Goal: Transaction & Acquisition: Purchase product/service

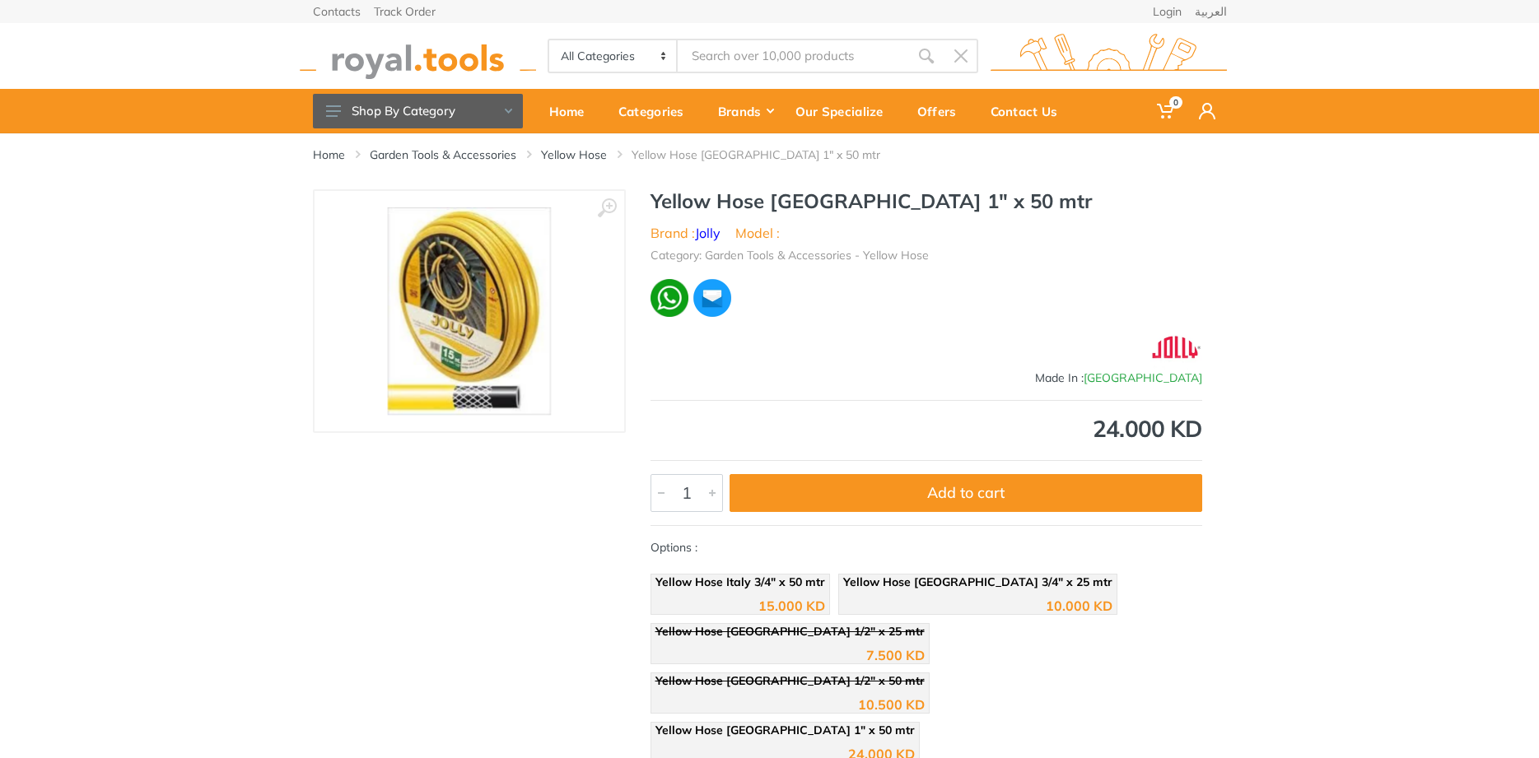
click at [731, 62] on input "Site search" at bounding box center [793, 56] width 231 height 35
type input "hose"
click at [918, 56] on icon "submit" at bounding box center [926, 56] width 16 height 16
click at [932, 60] on icon "submit" at bounding box center [926, 56] width 16 height 16
click at [327, 115] on use at bounding box center [333, 111] width 15 height 12
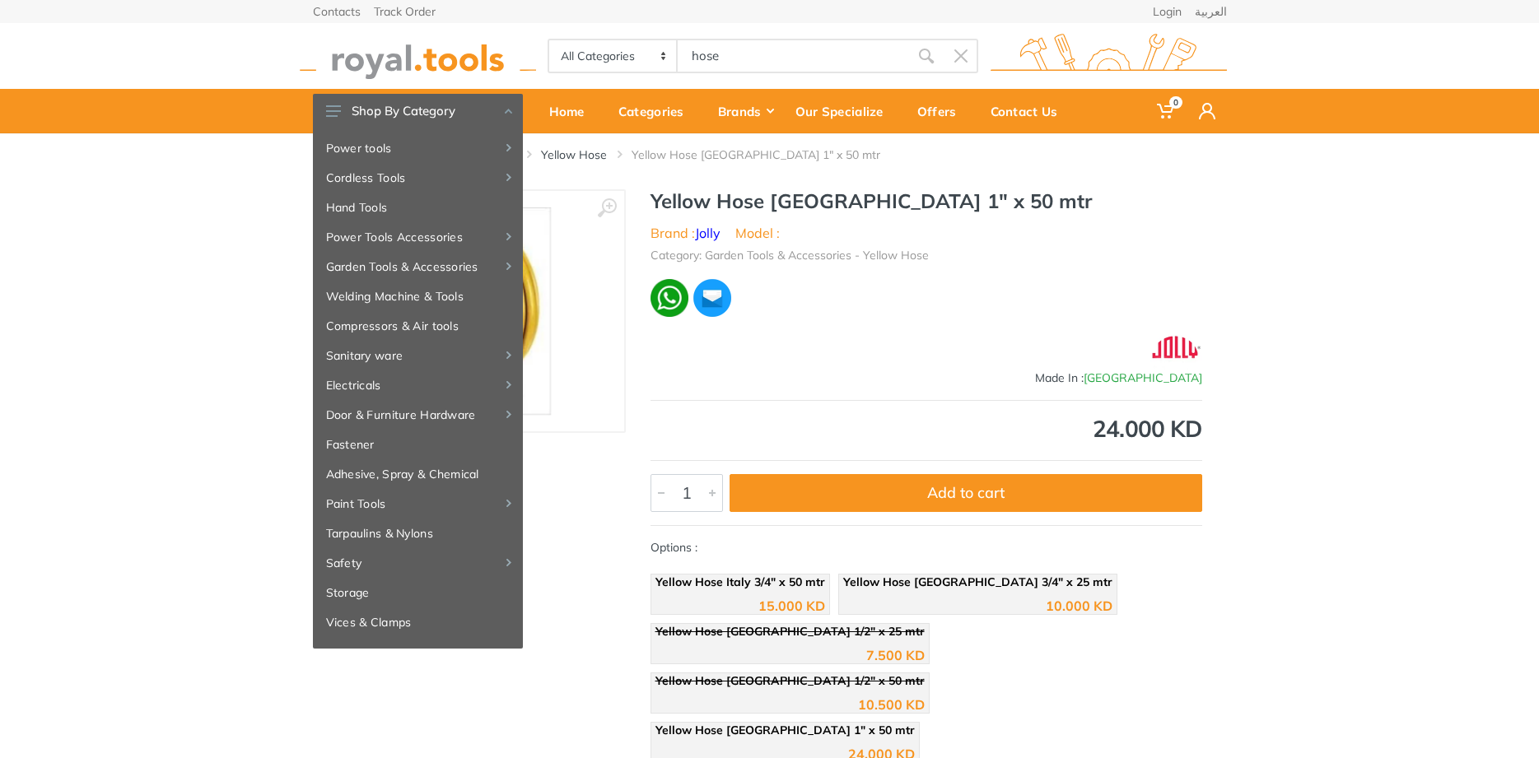
click at [882, 310] on div at bounding box center [926, 298] width 552 height 42
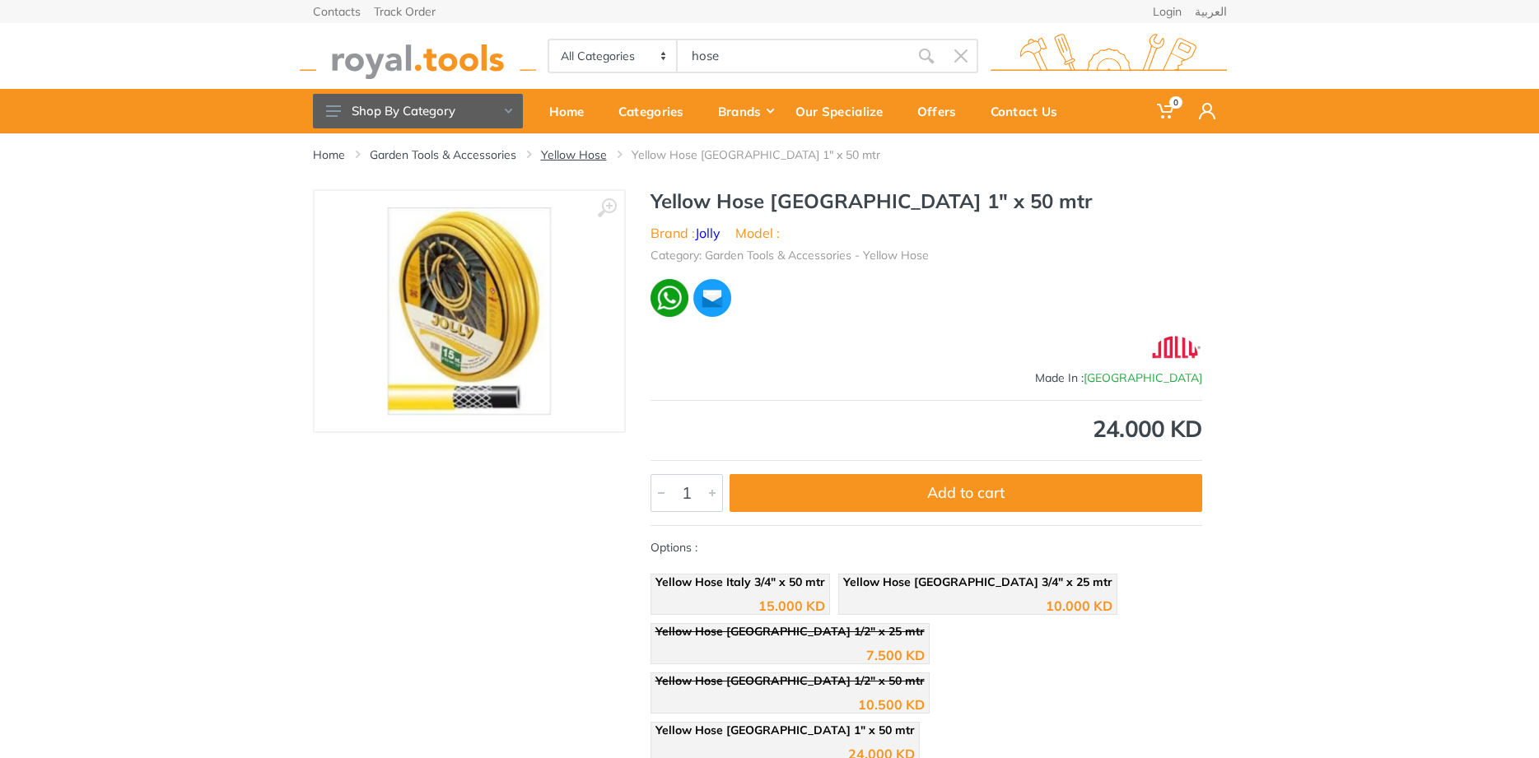
click at [575, 152] on link "Yellow Hose" at bounding box center [574, 155] width 66 height 16
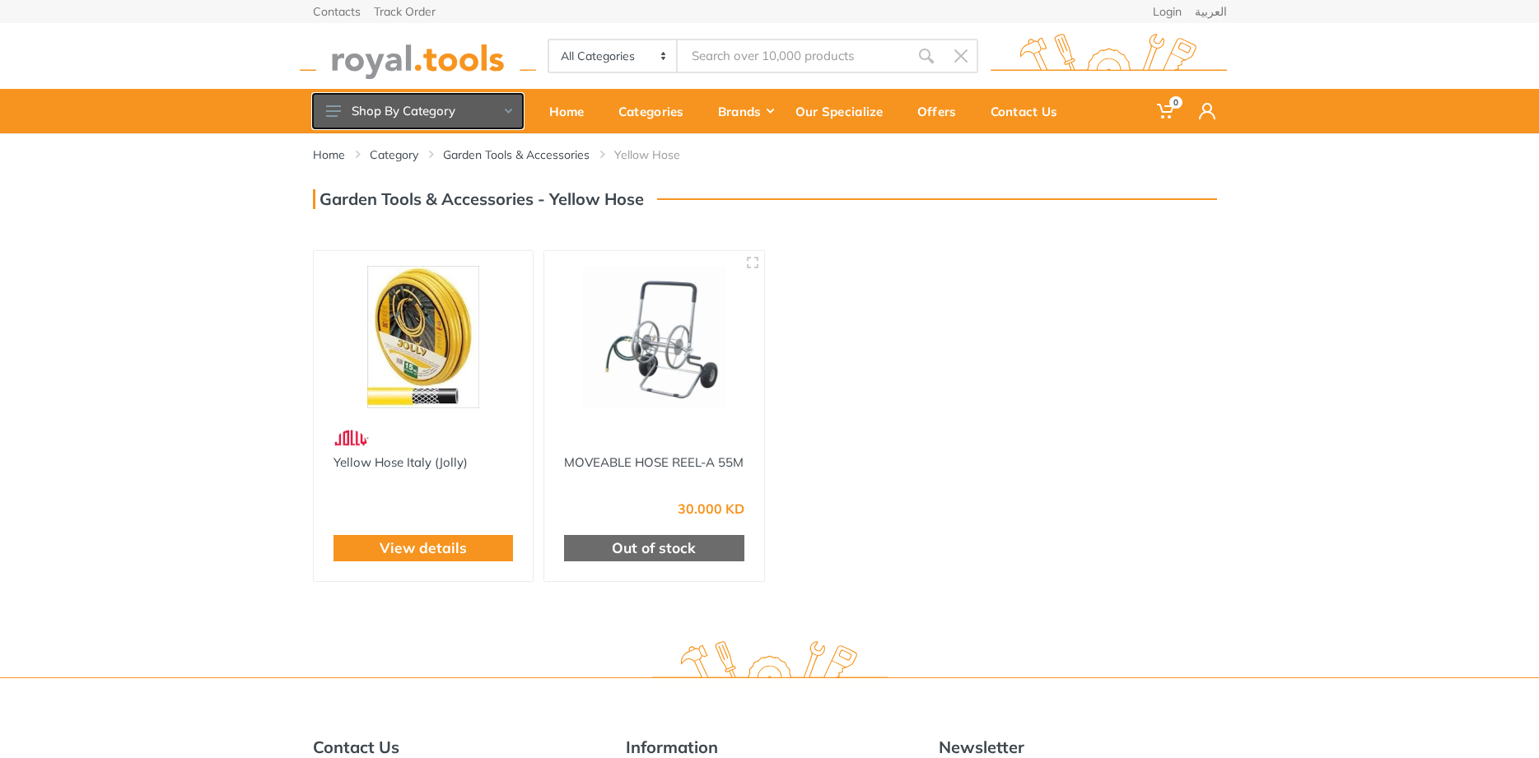
click at [333, 113] on icon at bounding box center [333, 111] width 15 height 12
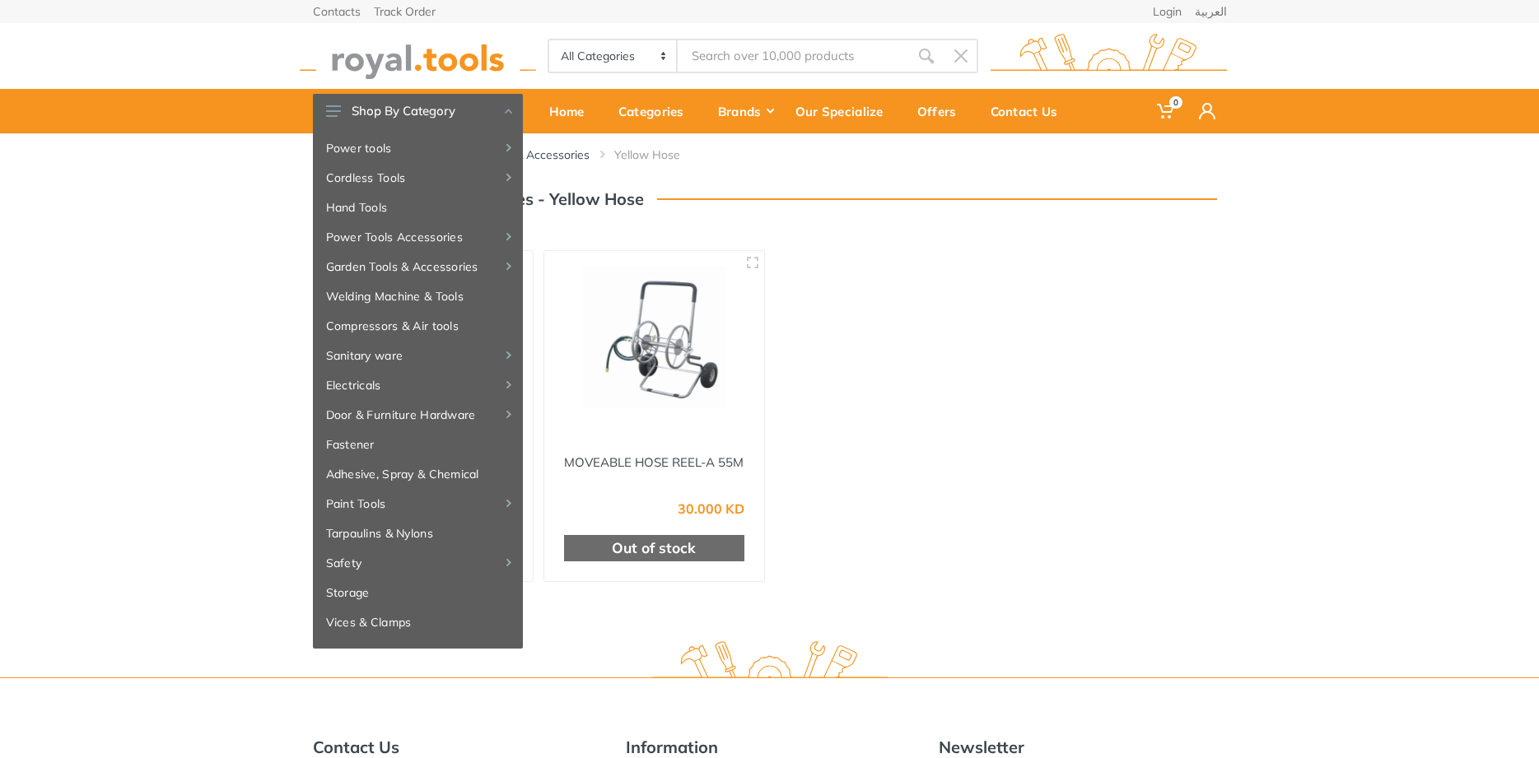
drag, startPoint x: 1044, startPoint y: 336, endPoint x: 830, endPoint y: 105, distance: 315.2
click at [1032, 325] on div "Yellow Hose Italy (Jolly) View details MOVEABLE HOSE REEL-A 55M 30.000 KD" at bounding box center [770, 416] width 924 height 345
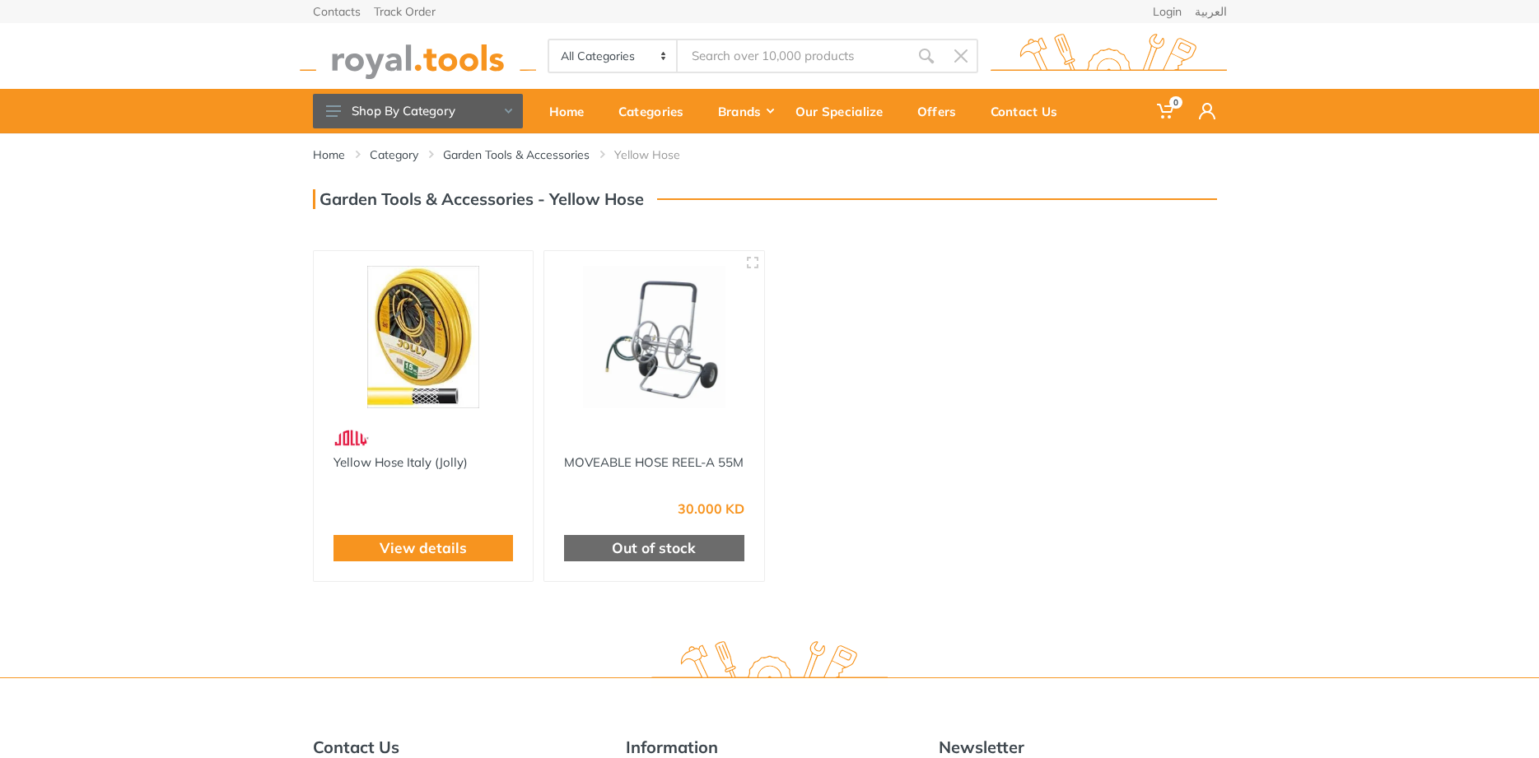
click at [828, 51] on input "Site search" at bounding box center [793, 56] width 231 height 35
type input "pipe"
click at [923, 60] on icon "submit" at bounding box center [926, 56] width 16 height 16
